Goal: Transaction & Acquisition: Book appointment/travel/reservation

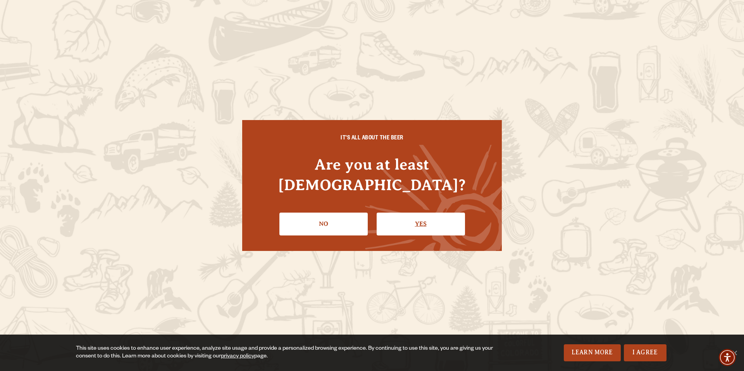
click at [200, 213] on link "Yes" at bounding box center [421, 224] width 88 height 22
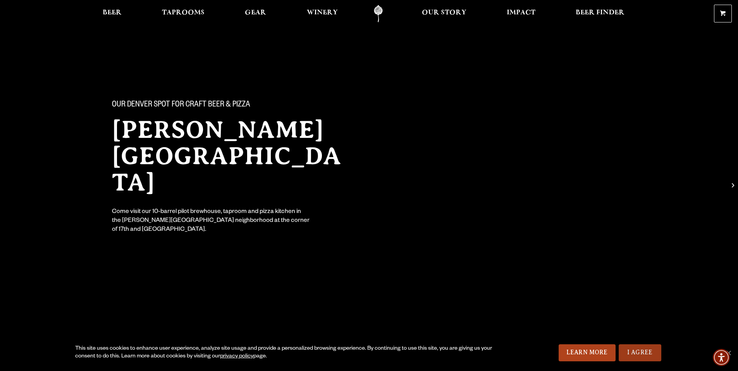
click at [627, 351] on link "I Agree" at bounding box center [640, 353] width 43 height 17
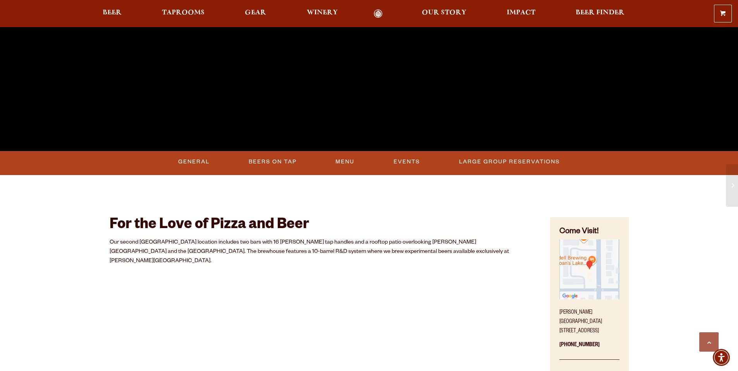
scroll to position [262, 0]
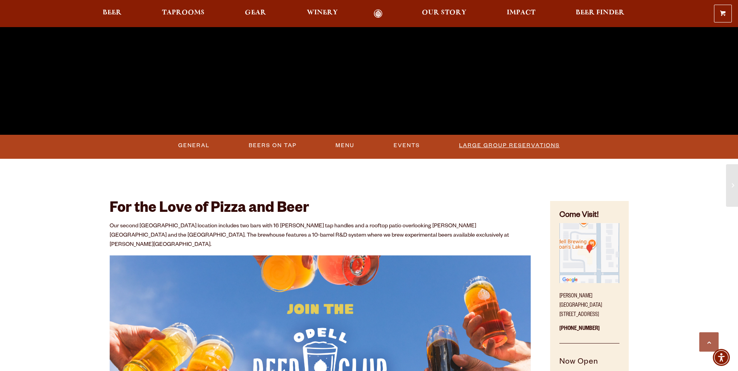
click at [483, 147] on link "Large Group Reservations" at bounding box center [509, 146] width 107 height 18
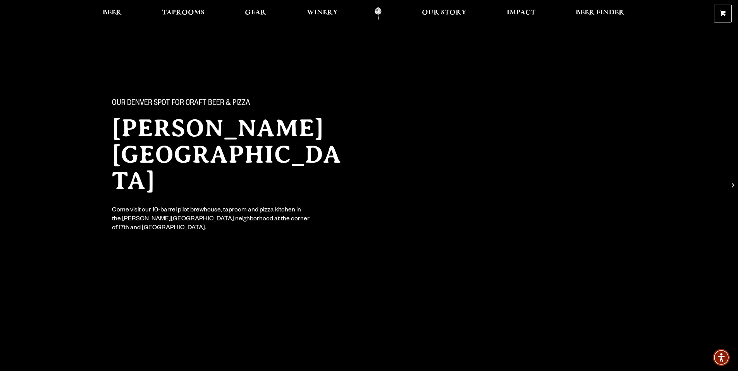
scroll to position [0, 0]
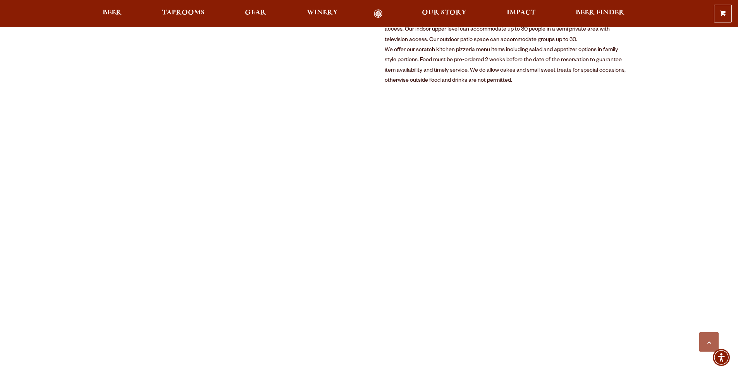
scroll to position [414, 0]
